Goal: Task Accomplishment & Management: Complete application form

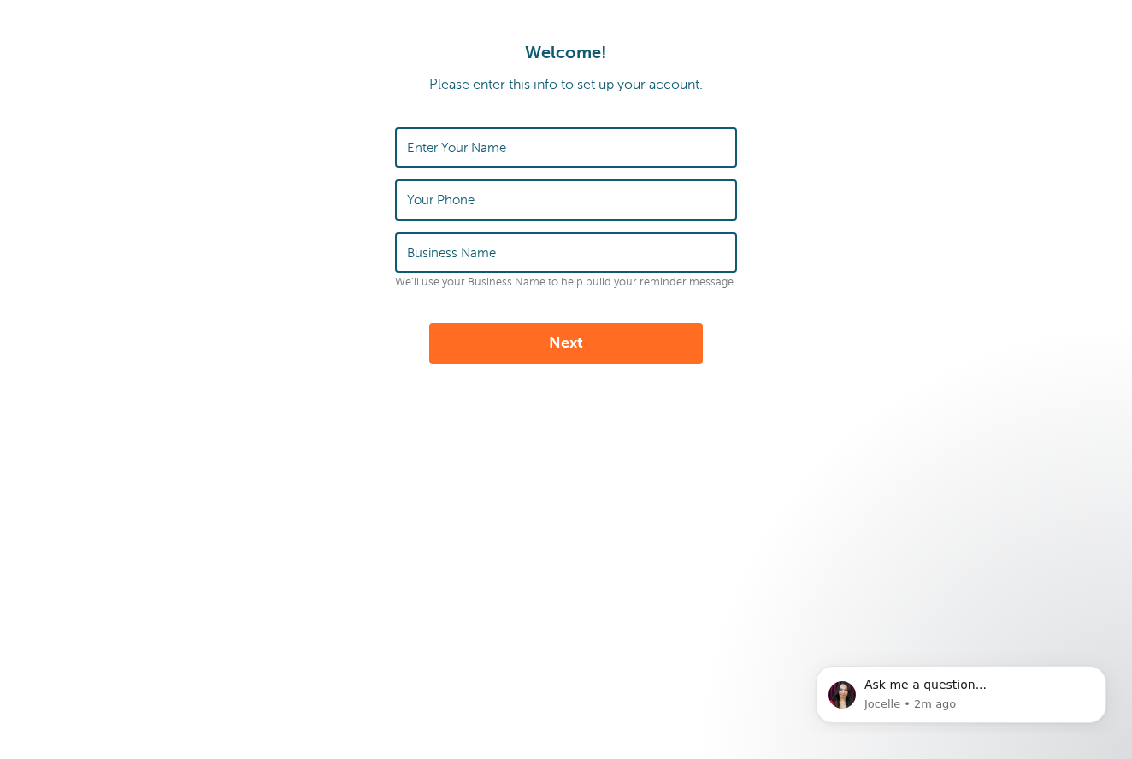
click at [484, 148] on label "Enter Your Name" at bounding box center [456, 147] width 99 height 15
click at [484, 148] on input "Enter Your Name" at bounding box center [566, 147] width 318 height 37
type input "[PERSON_NAME]"
click at [410, 154] on input "john arena" at bounding box center [566, 147] width 318 height 37
type input "[PERSON_NAME]"
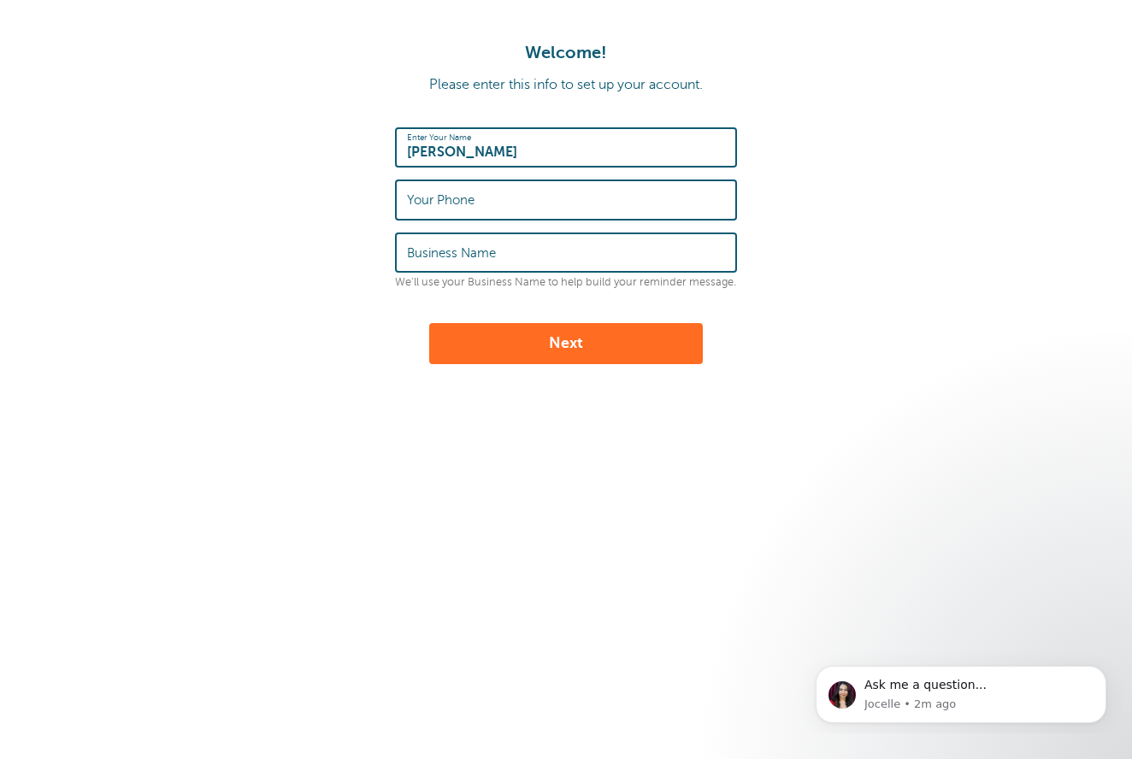
click at [508, 201] on input "Your Phone" at bounding box center [566, 199] width 318 height 37
type input "7722338756"
click at [469, 251] on label "Business Name" at bounding box center [451, 252] width 89 height 15
click at [469, 251] on input "Business Name" at bounding box center [566, 252] width 318 height 37
type input "J&G Home Solutions"
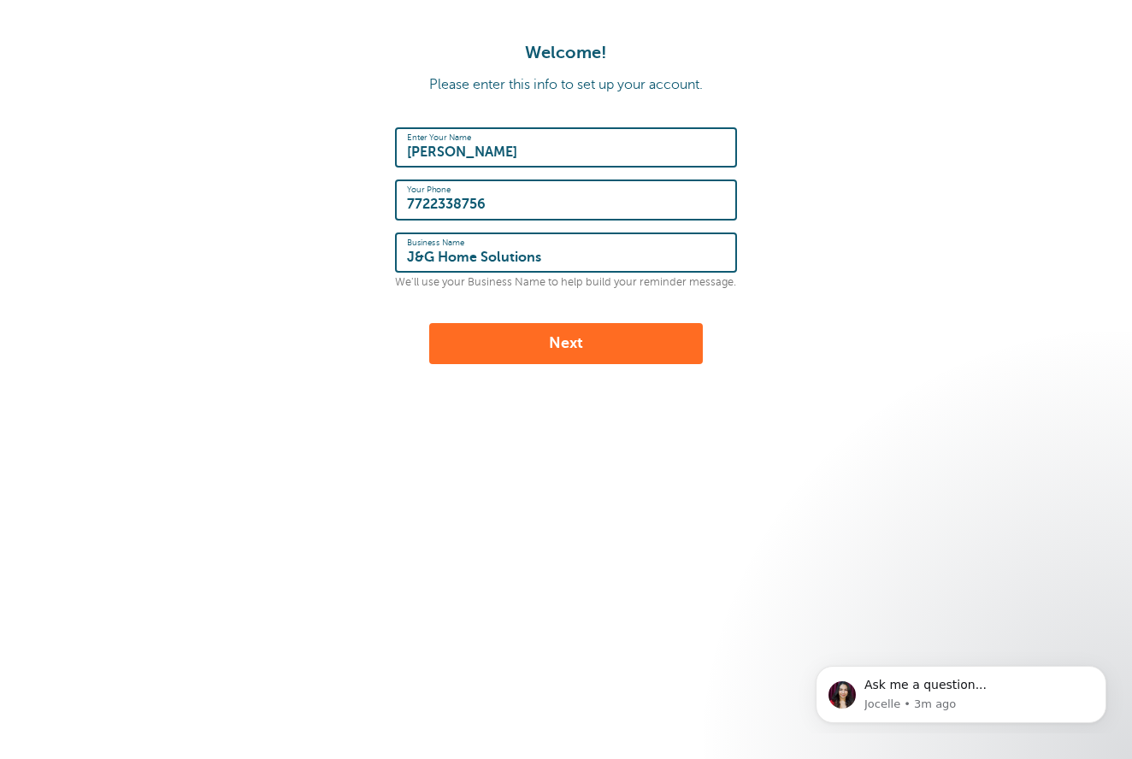
click at [523, 334] on button "Next" at bounding box center [566, 343] width 274 height 41
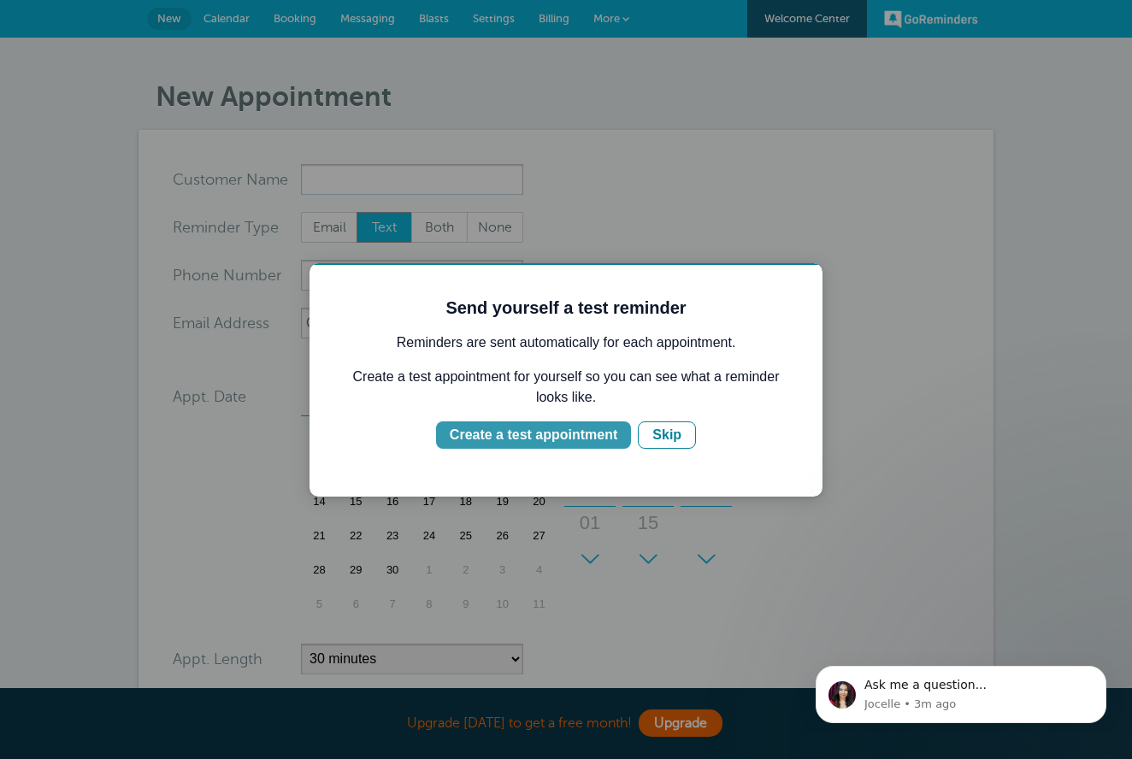
click at [575, 435] on div "Create a test appointment" at bounding box center [534, 435] width 168 height 21
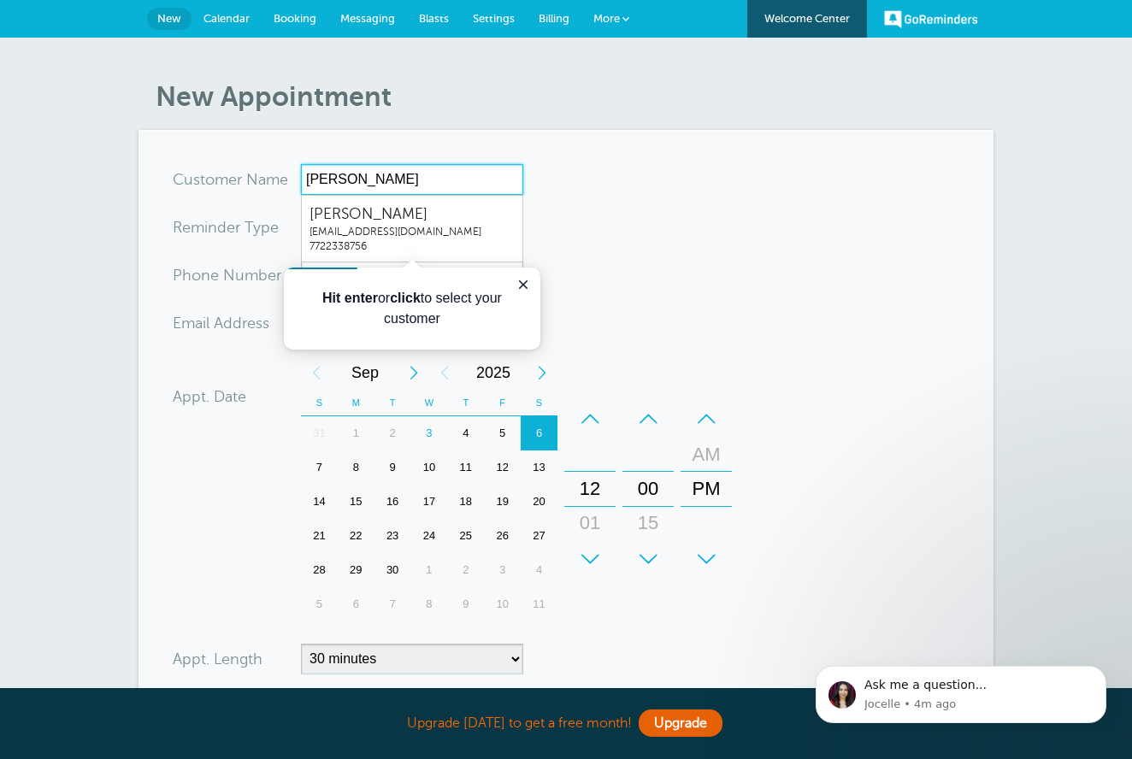
type input "[PERSON_NAME]"
click at [467, 317] on p "Hit enter or click to select your customer" at bounding box center [411, 308] width 215 height 41
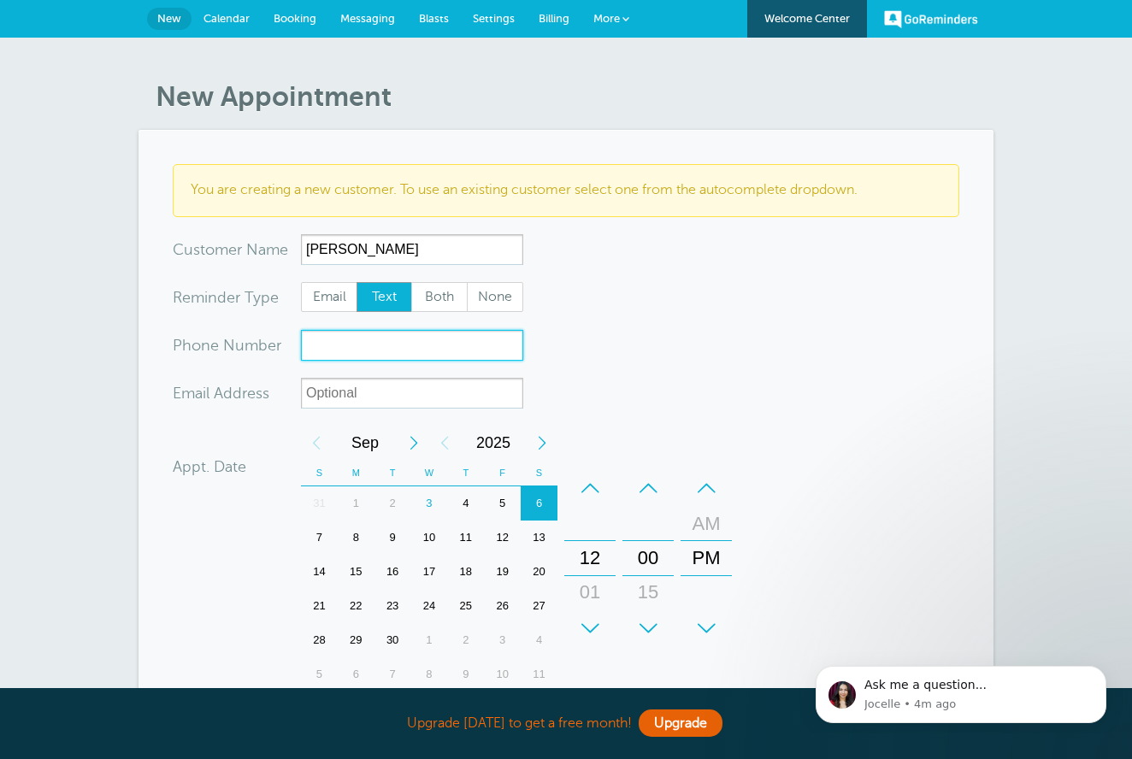
click at [386, 348] on input "xxx-no-autofill" at bounding box center [412, 345] width 222 height 31
type input "7722338756"
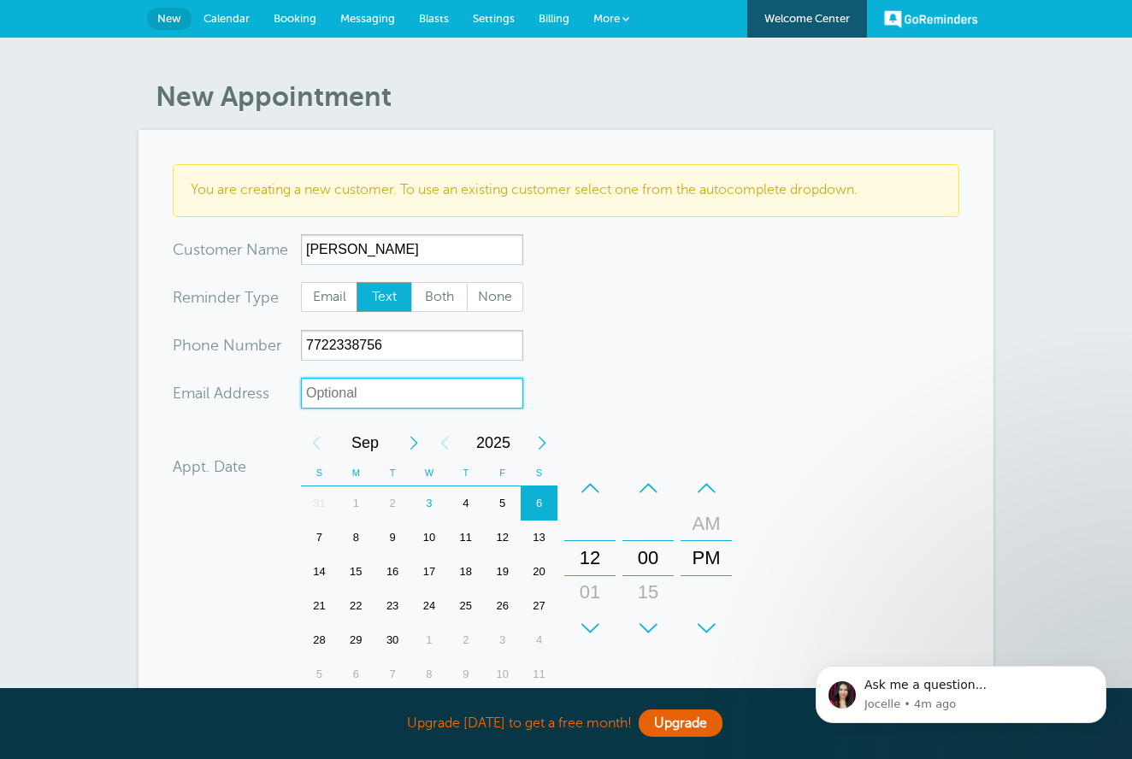
click at [353, 391] on input "xx-no-autofill" at bounding box center [412, 393] width 222 height 31
click at [431, 500] on div "3" at bounding box center [429, 504] width 37 height 34
click at [597, 552] on div "12" at bounding box center [589, 558] width 41 height 34
click at [593, 557] on div "12" at bounding box center [589, 558] width 41 height 34
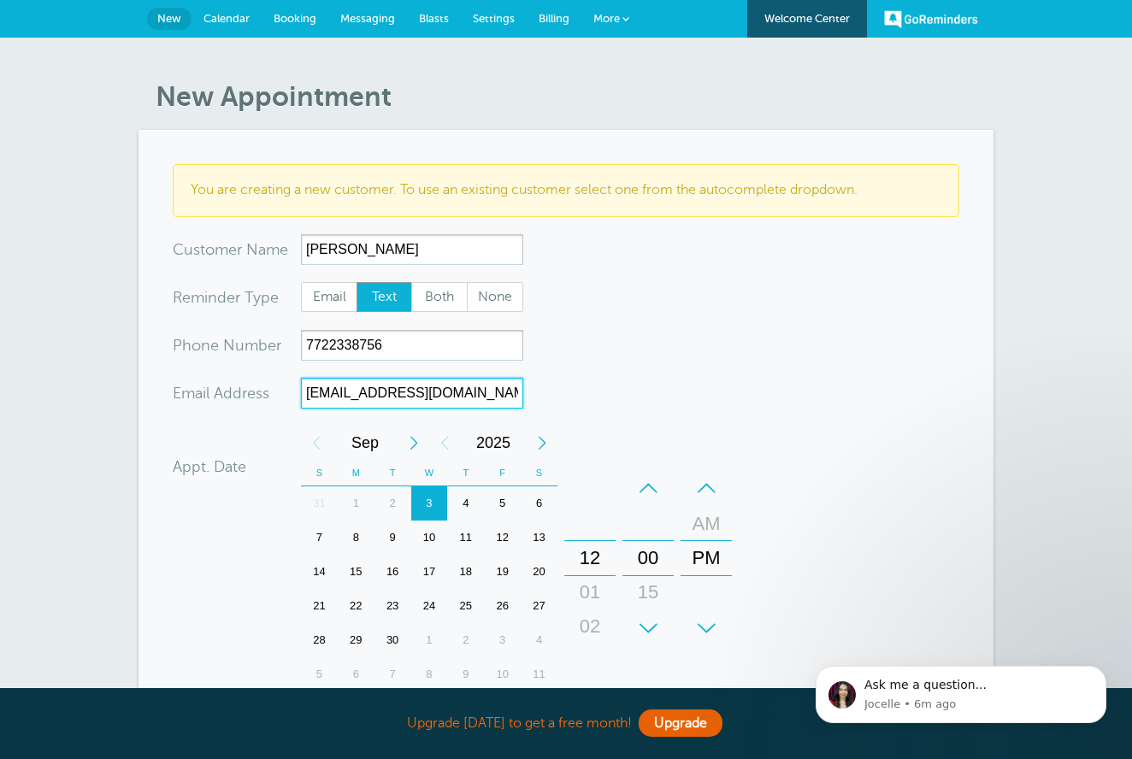
click at [603, 557] on div "12" at bounding box center [589, 558] width 41 height 34
click at [647, 628] on div "+" at bounding box center [647, 628] width 51 height 34
click at [647, 626] on div "+" at bounding box center [647, 628] width 51 height 34
click at [602, 554] on div "12" at bounding box center [589, 558] width 41 height 34
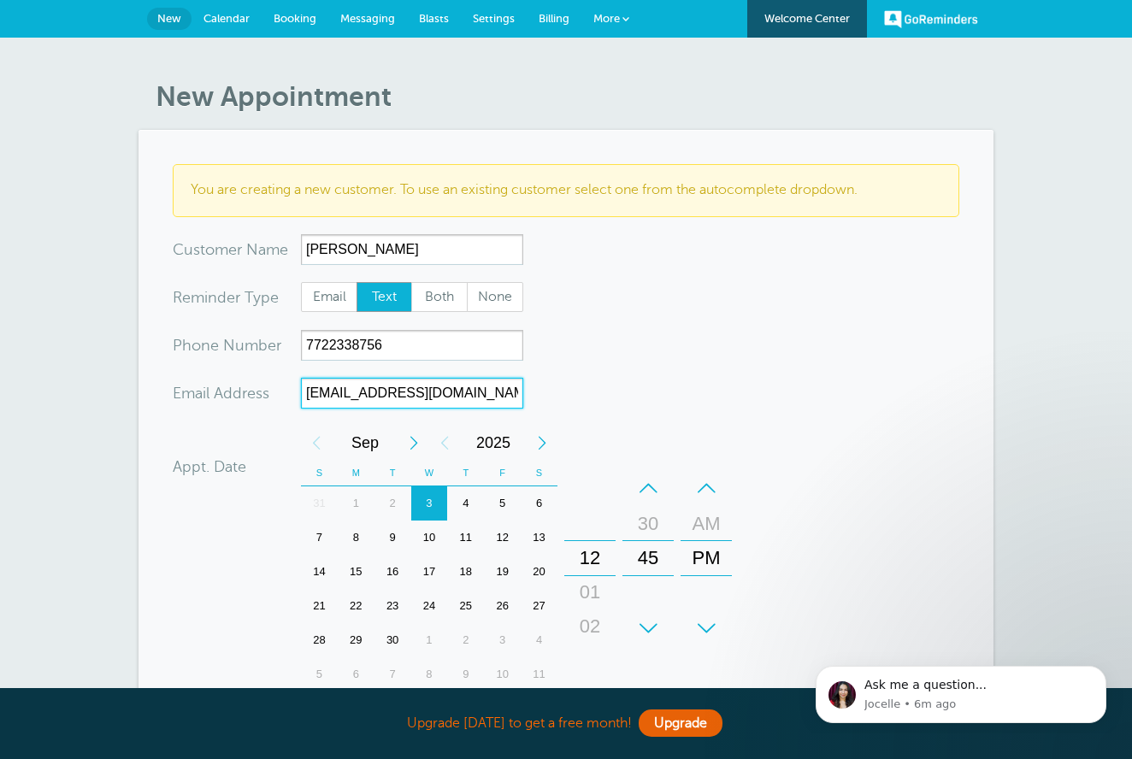
click at [593, 621] on div "+" at bounding box center [589, 628] width 51 height 34
click at [593, 526] on div "12 01 02 03 04 05 06 07 08 09 10 11" at bounding box center [590, 558] width 50 height 173
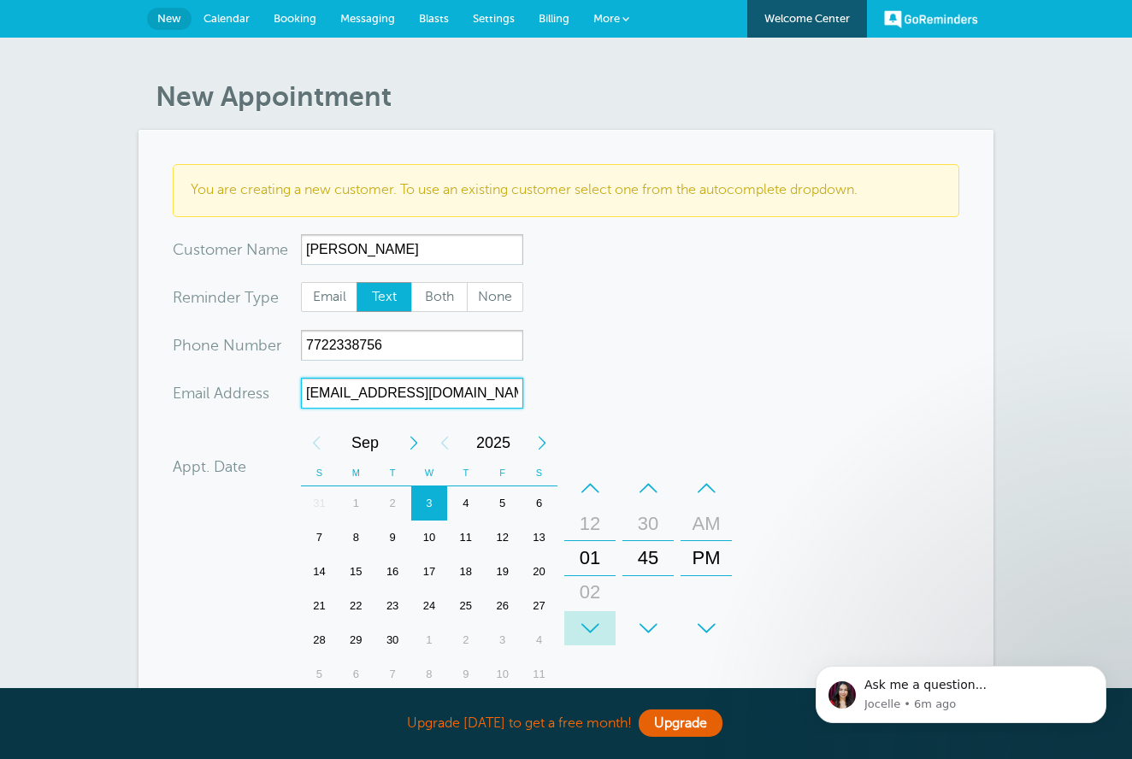
click at [592, 625] on div "+" at bounding box center [589, 628] width 51 height 34
click at [589, 488] on div "–" at bounding box center [589, 488] width 51 height 34
type input "[EMAIL_ADDRESS][DOMAIN_NAME]"
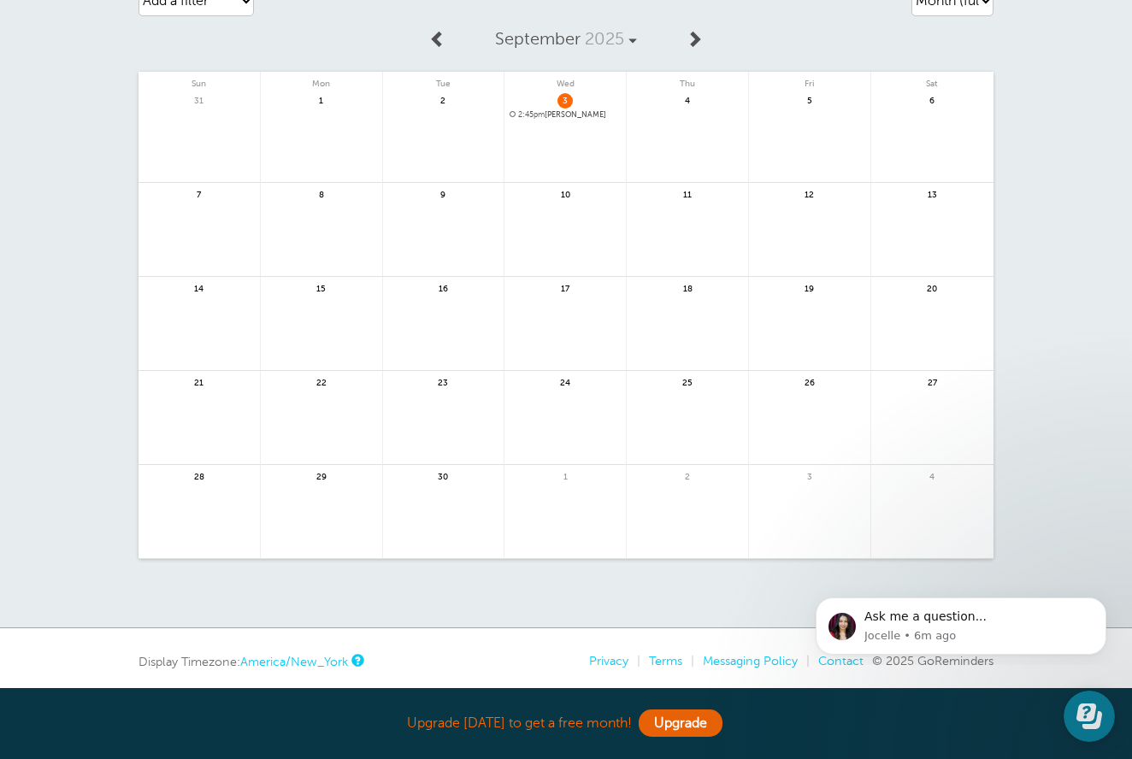
scroll to position [148, 0]
drag, startPoint x: 579, startPoint y: 157, endPoint x: 579, endPoint y: 110, distance: 47.0
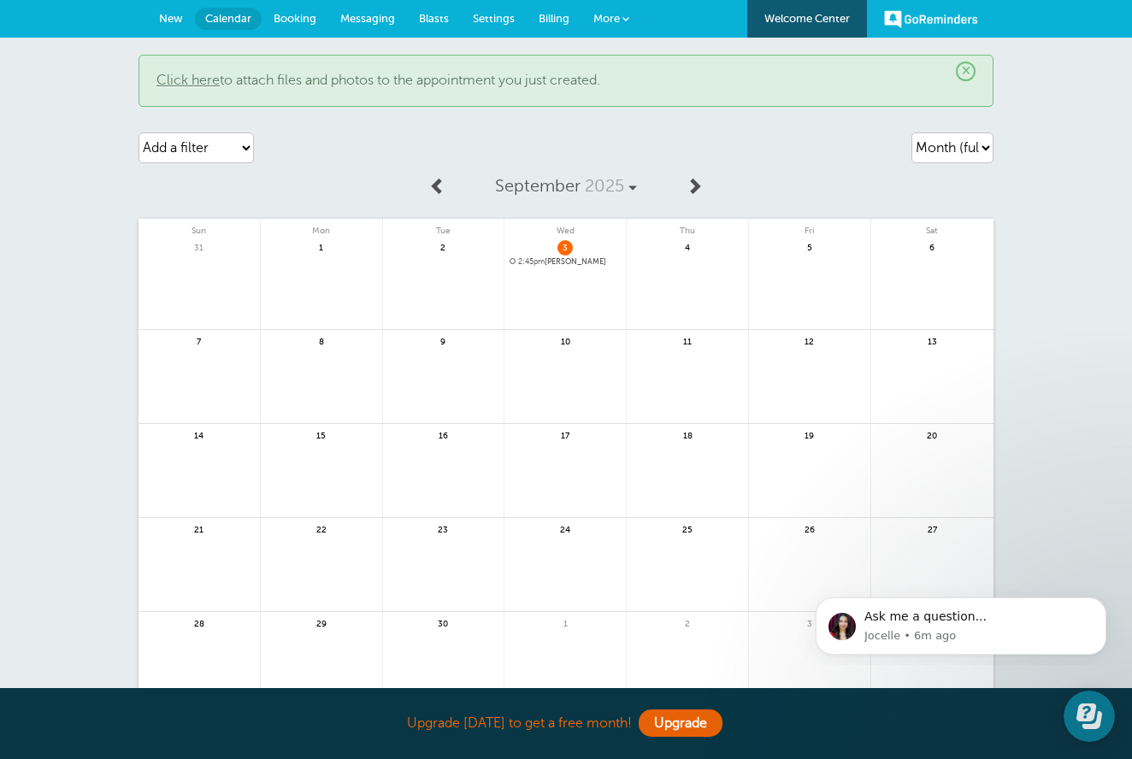
scroll to position [0, 0]
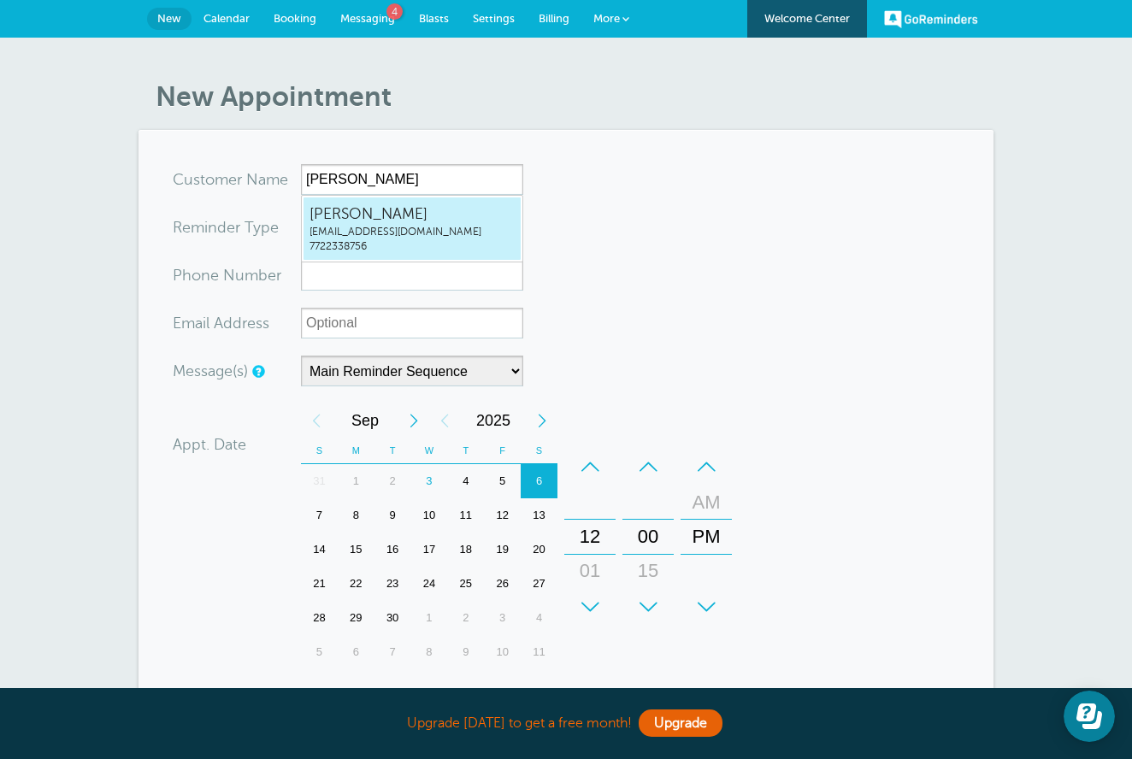
click at [410, 222] on span "John Arena" at bounding box center [412, 214] width 205 height 21
type input "JohnArenajohnjosepharena1411@gmail.com7722338756"
type input "John Arena"
type input "7722338756"
type input "[EMAIL_ADDRESS][DOMAIN_NAME]"
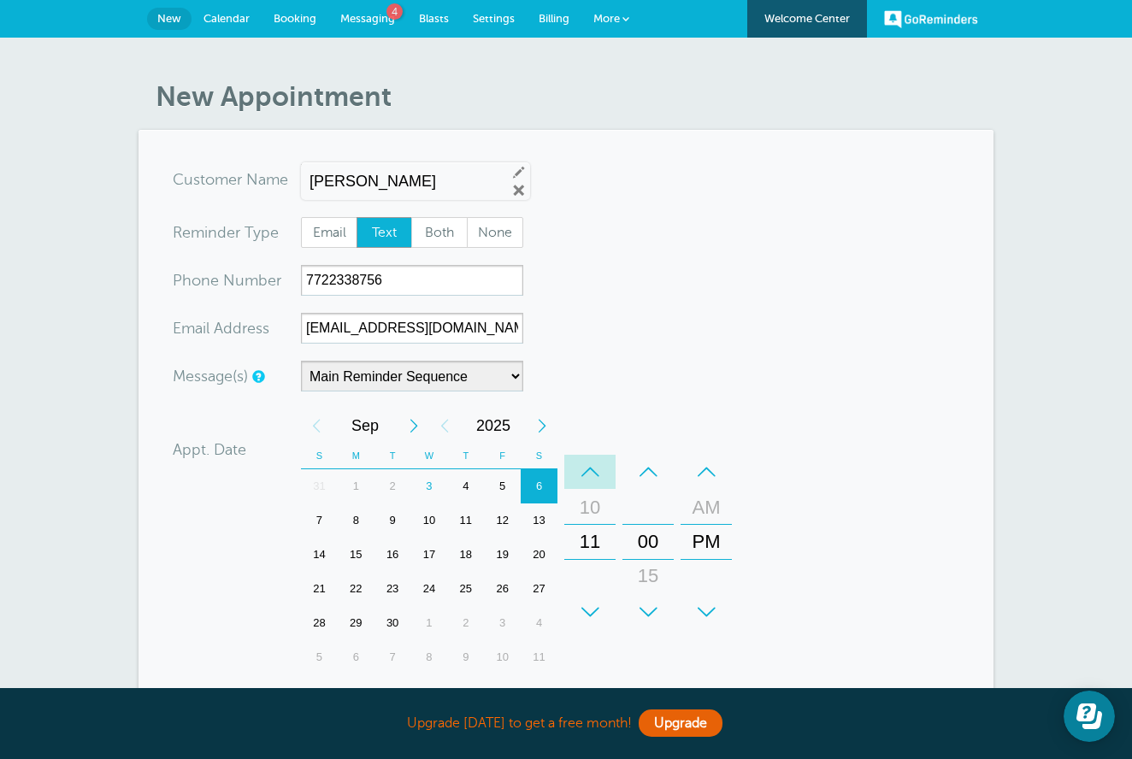
click at [587, 468] on div "–" at bounding box center [589, 472] width 51 height 34
click at [589, 611] on div "+" at bounding box center [589, 612] width 51 height 34
click at [593, 573] on div "01" at bounding box center [589, 576] width 41 height 34
click at [593, 573] on div "02" at bounding box center [589, 576] width 41 height 34
click at [649, 610] on div "+" at bounding box center [647, 612] width 51 height 34
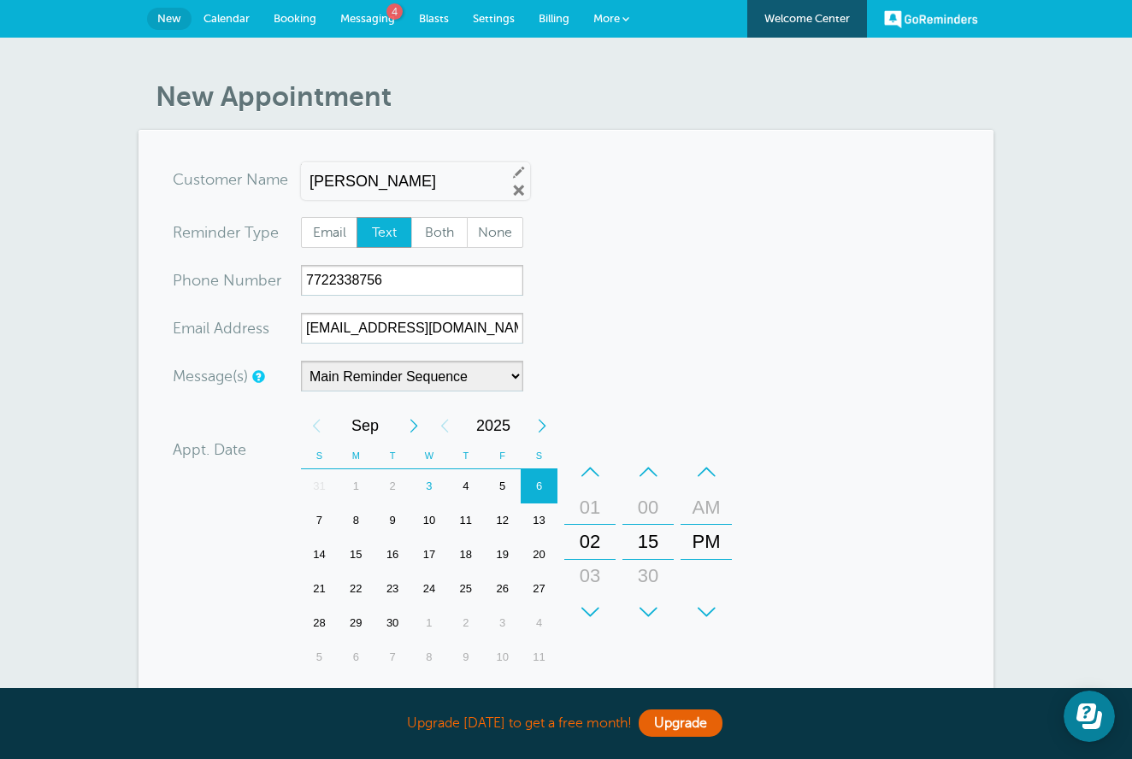
click at [649, 610] on div "+" at bounding box center [647, 612] width 51 height 34
click at [593, 579] on div "03" at bounding box center [589, 576] width 41 height 34
click at [645, 475] on div "–" at bounding box center [647, 472] width 51 height 34
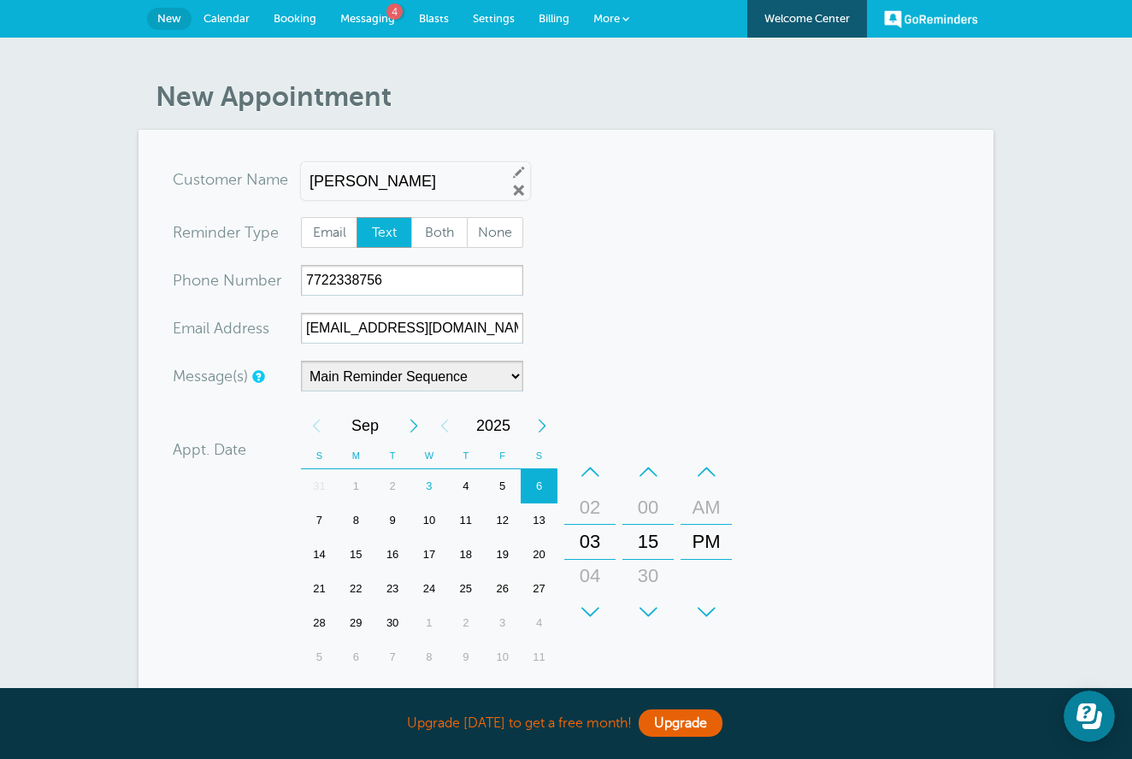
click at [645, 475] on div "–" at bounding box center [647, 472] width 51 height 34
click at [433, 483] on div "3" at bounding box center [429, 486] width 37 height 34
click at [380, 232] on span "Text" at bounding box center [384, 232] width 55 height 29
click at [357, 217] on input "Text" at bounding box center [356, 216] width 1 height 1
click at [803, 447] on form "You are creating a new customer. To use an existing customer select one from th…" at bounding box center [566, 541] width 787 height 754
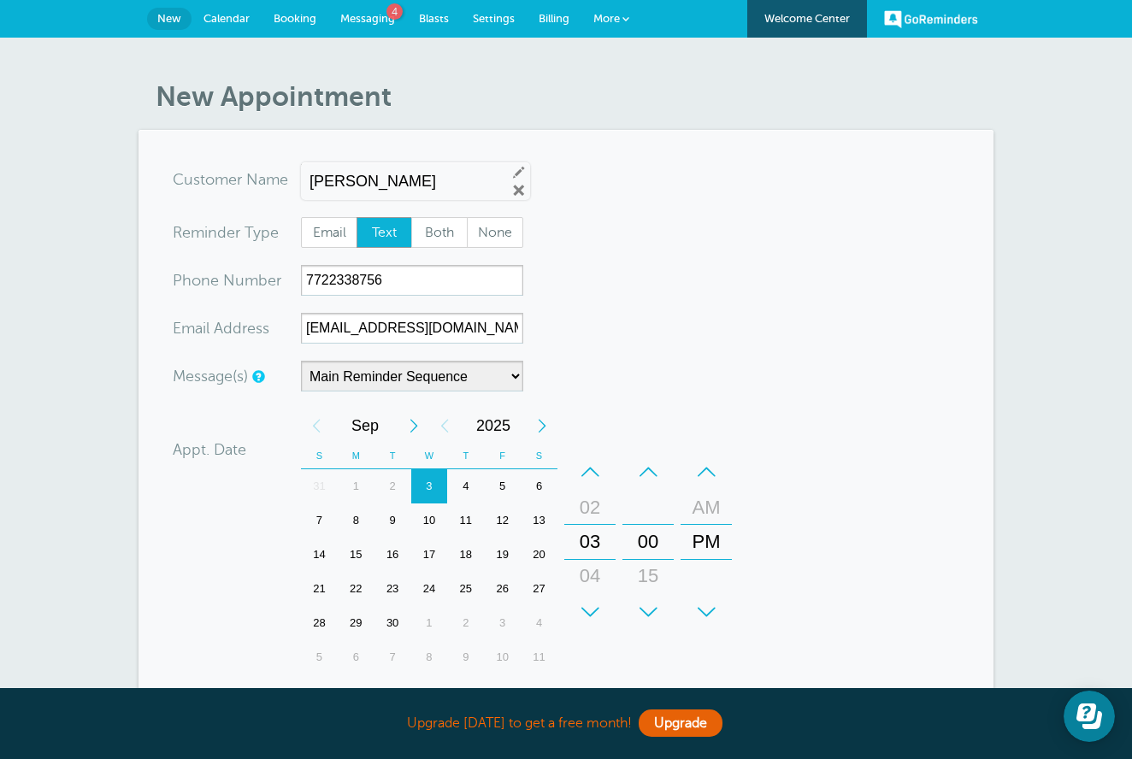
click at [803, 447] on form "You are creating a new customer. To use an existing customer select one from th…" at bounding box center [566, 541] width 787 height 754
drag, startPoint x: 803, startPoint y: 447, endPoint x: 827, endPoint y: 431, distance: 28.9
click at [804, 446] on form "You are creating a new customer. To use an existing customer select one from th…" at bounding box center [566, 541] width 787 height 754
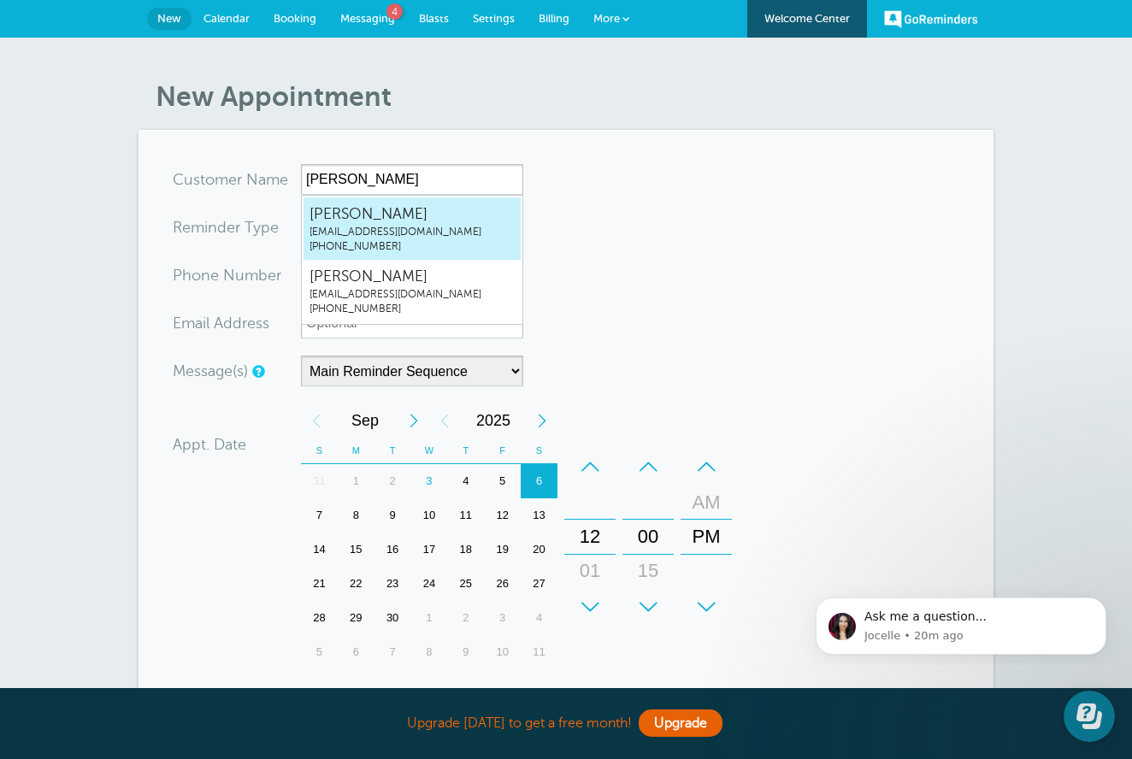
click at [395, 211] on span "[PERSON_NAME]" at bounding box center [412, 214] width 205 height 21
type input "[EMAIL_ADDRESS]"
type input "[PHONE_NUMBER]"
type input "[EMAIL_ADDRESS][DOMAIN_NAME]"
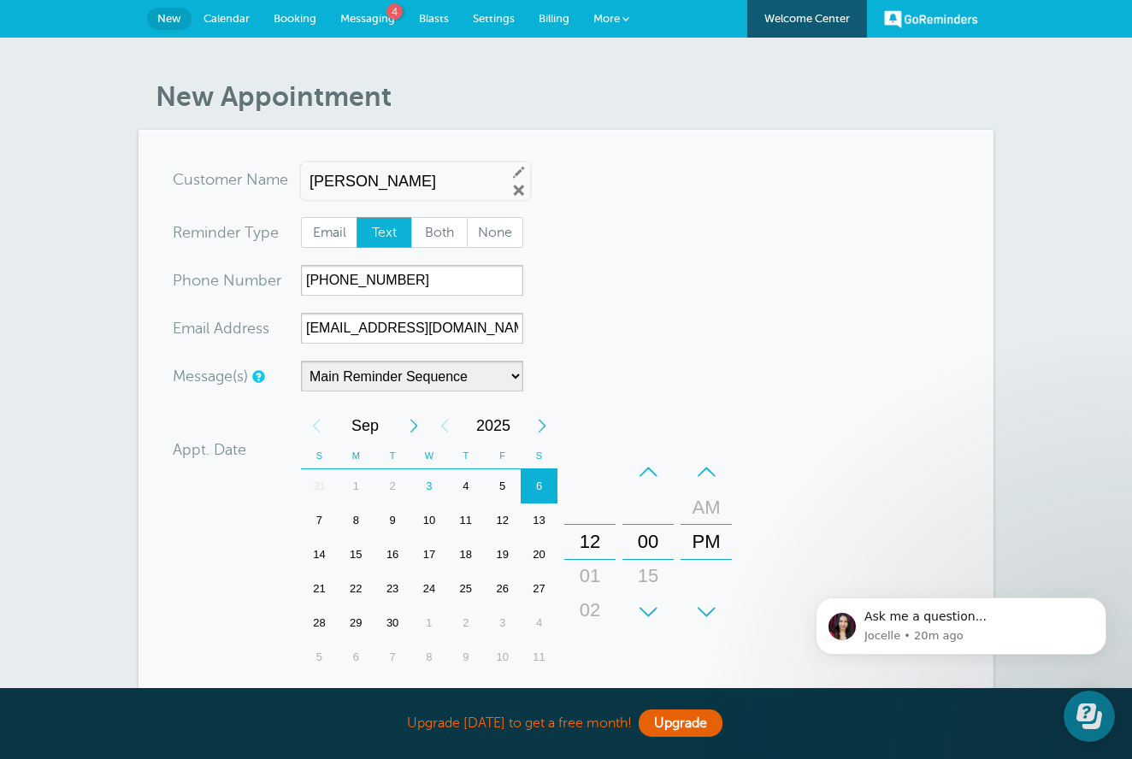
click at [589, 575] on div "01" at bounding box center [589, 576] width 41 height 34
click at [589, 575] on div "02" at bounding box center [589, 576] width 41 height 34
click at [589, 575] on div "03" at bounding box center [589, 576] width 41 height 34
click at [434, 483] on div "3" at bounding box center [429, 486] width 37 height 34
